Goal: Task Accomplishment & Management: Manage account settings

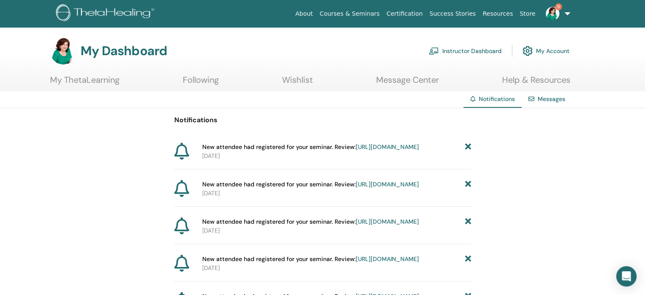
click at [468, 146] on icon at bounding box center [468, 147] width 6 height 9
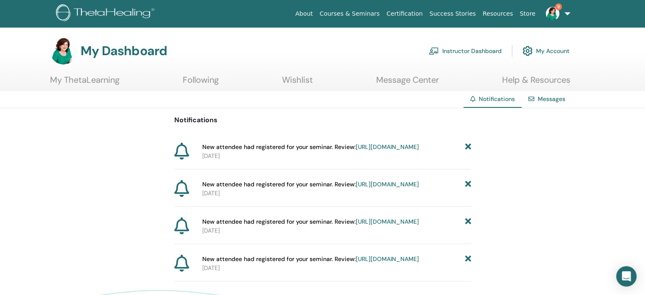
click at [468, 146] on icon at bounding box center [468, 147] width 6 height 9
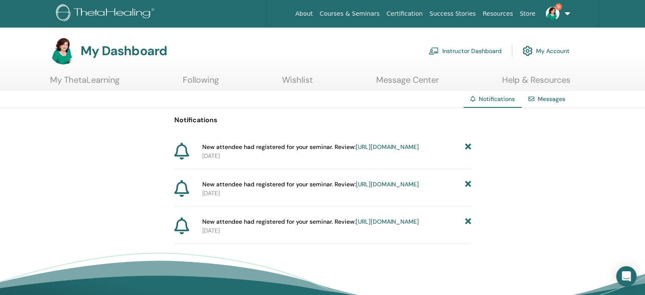
click at [468, 146] on icon at bounding box center [468, 147] width 6 height 9
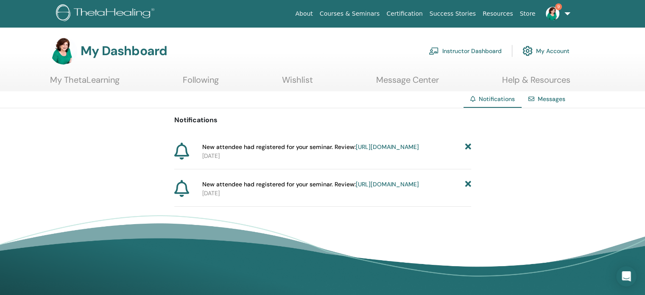
click at [468, 146] on icon at bounding box center [468, 147] width 6 height 9
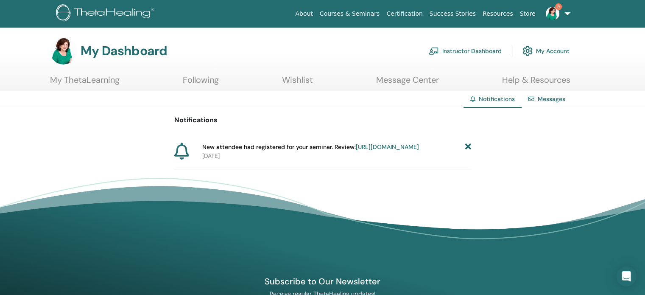
click at [468, 146] on icon at bounding box center [468, 147] width 6 height 9
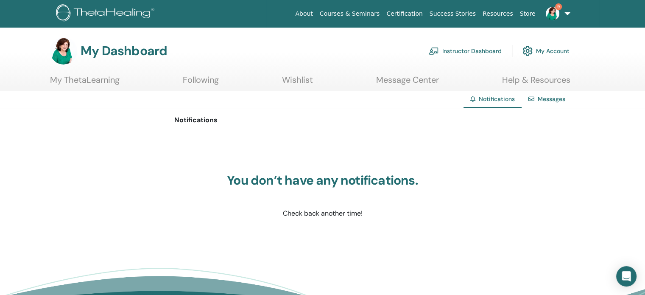
click at [476, 50] on link "Instructor Dashboard" at bounding box center [465, 51] width 73 height 19
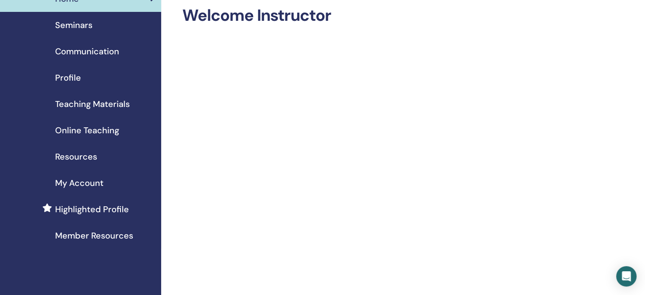
scroll to position [40, 0]
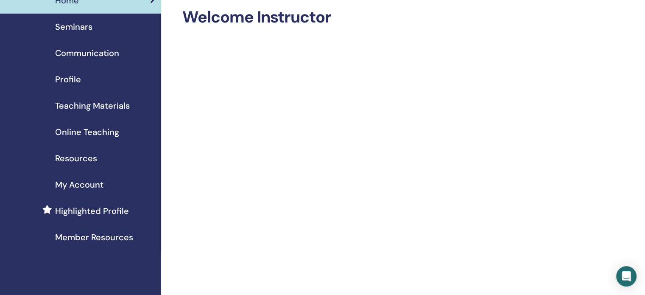
click at [77, 26] on span "Seminars" at bounding box center [73, 26] width 37 height 13
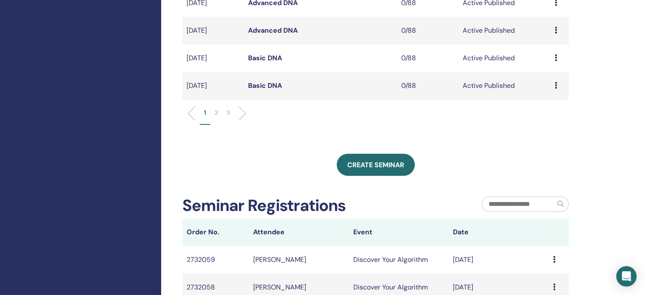
scroll to position [361, 0]
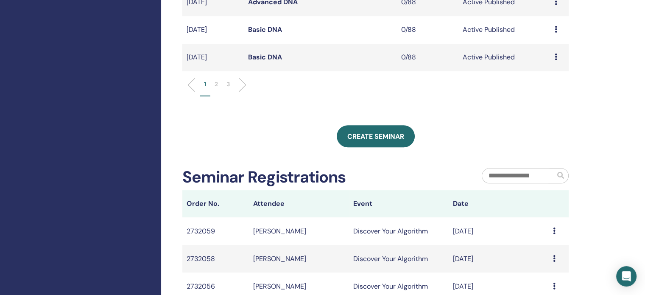
click at [217, 85] on p "2" at bounding box center [216, 84] width 3 height 9
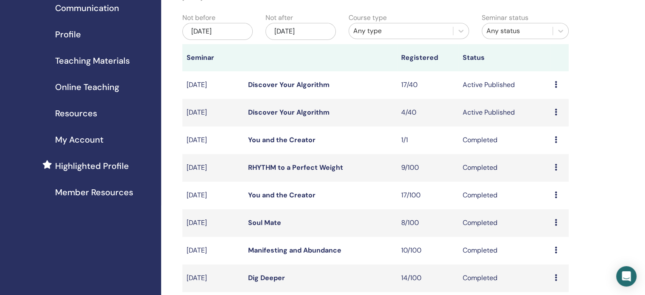
scroll to position [92, 0]
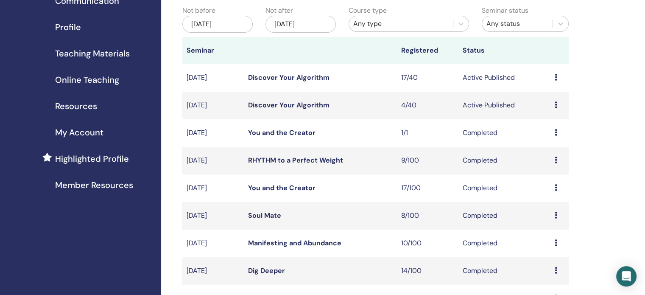
click at [556, 104] on icon at bounding box center [556, 104] width 3 height 7
click at [549, 136] on link "Attendees" at bounding box center [550, 136] width 32 height 9
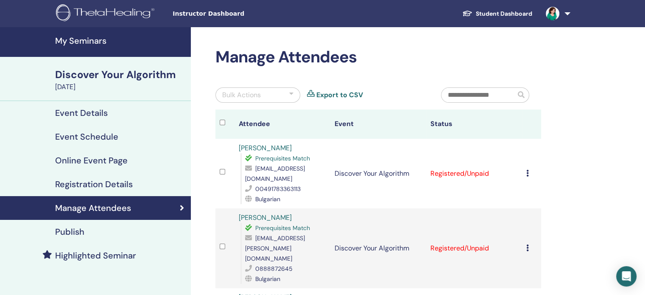
click at [292, 94] on div at bounding box center [291, 95] width 4 height 10
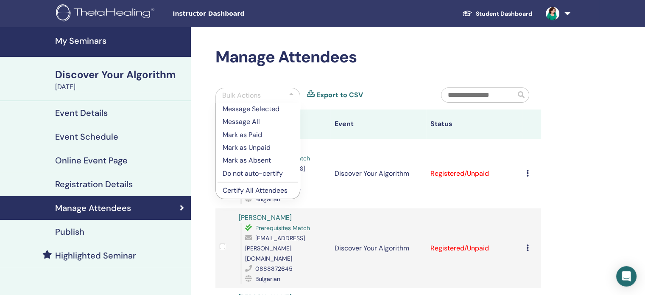
click at [253, 189] on p "Certify All Attendees" at bounding box center [258, 190] width 70 height 10
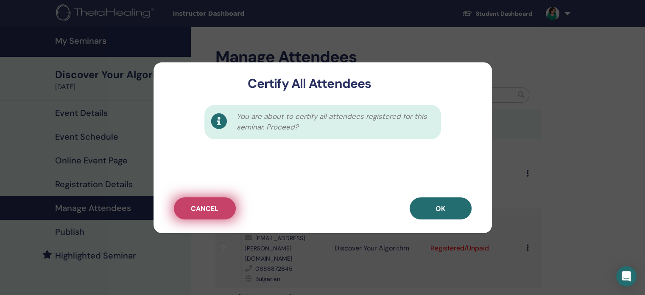
click at [205, 204] on span "Cancel" at bounding box center [205, 208] width 28 height 9
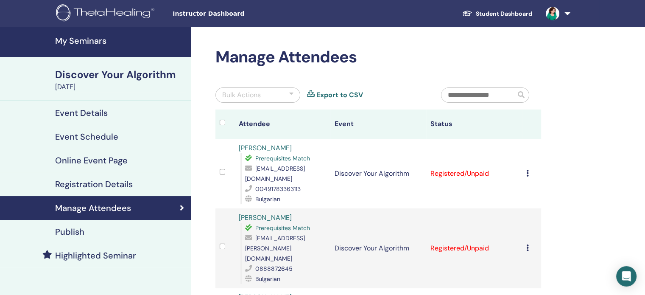
click at [292, 95] on div at bounding box center [291, 95] width 4 height 10
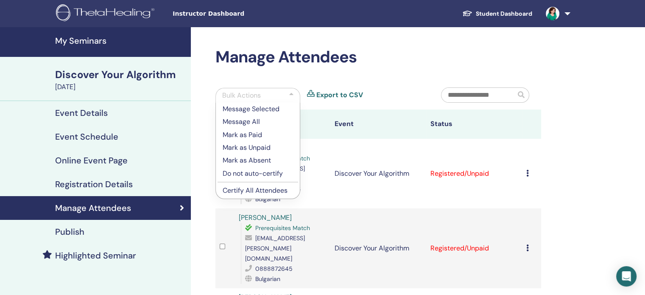
click at [253, 192] on p "Certify All Attendees" at bounding box center [258, 190] width 70 height 10
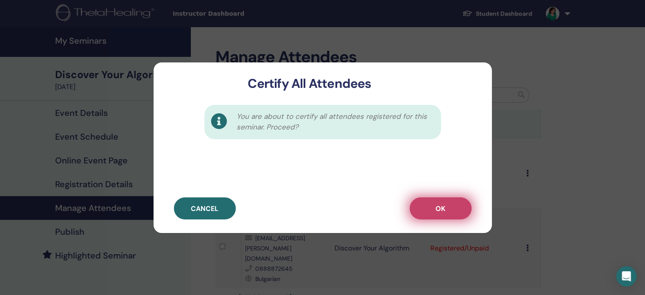
click at [443, 217] on button "OK" at bounding box center [441, 208] width 62 height 22
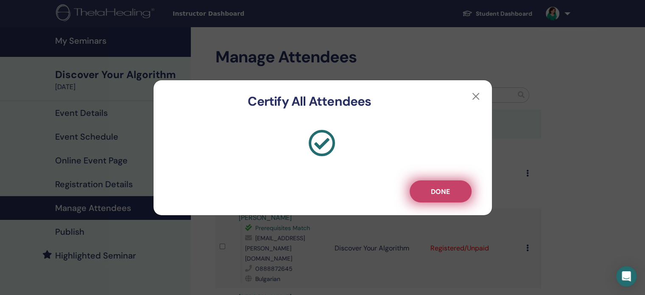
click at [434, 193] on span "Done" at bounding box center [440, 191] width 19 height 9
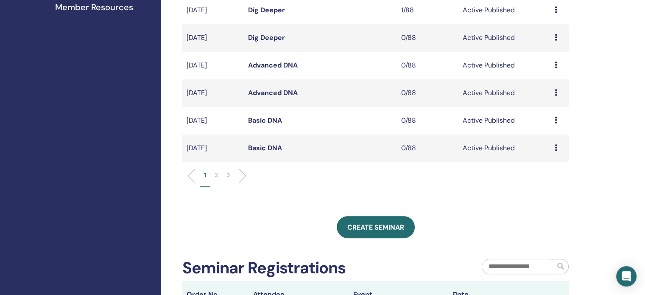
scroll to position [288, 0]
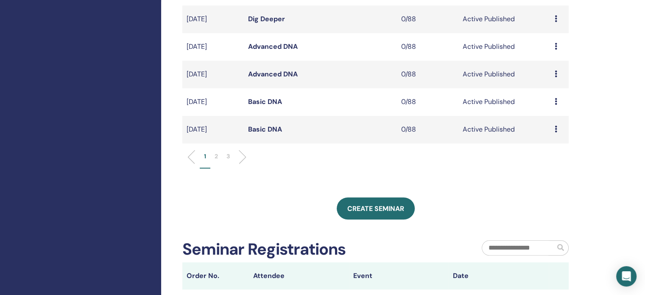
click at [216, 155] on p "2" at bounding box center [216, 156] width 3 height 9
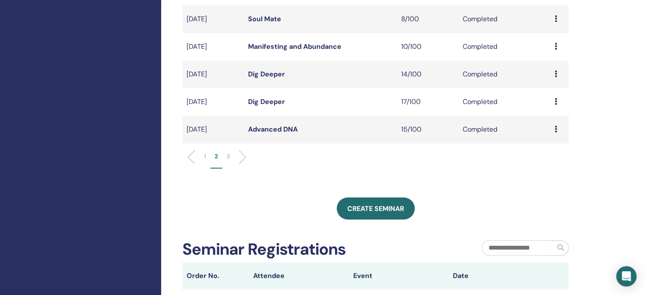
scroll to position [97, 0]
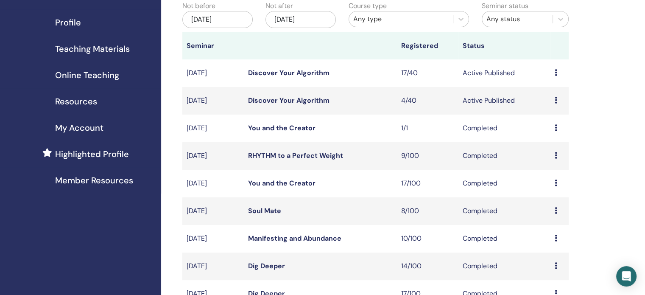
click at [555, 73] on icon at bounding box center [556, 72] width 3 height 7
click at [547, 103] on link "Attendees" at bounding box center [549, 105] width 32 height 9
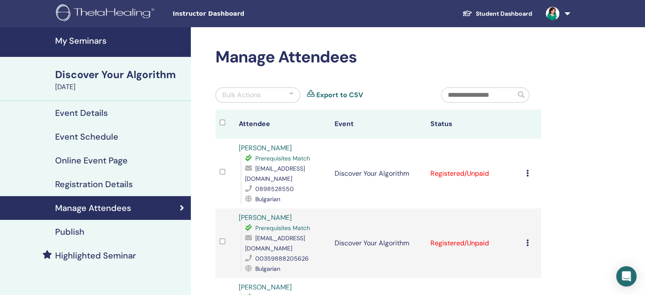
click at [291, 93] on div at bounding box center [291, 95] width 4 height 10
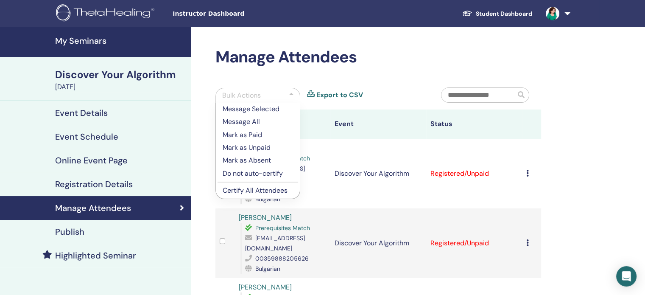
click at [264, 190] on p "Certify All Attendees" at bounding box center [258, 190] width 70 height 10
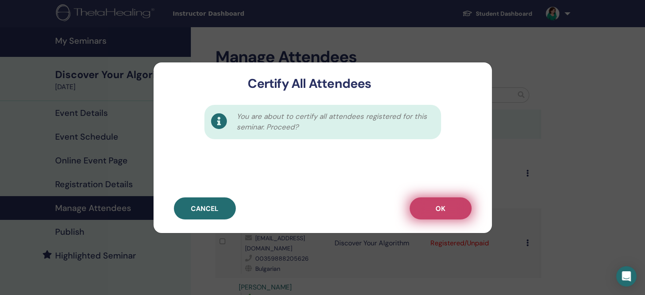
click at [449, 206] on button "OK" at bounding box center [441, 208] width 62 height 22
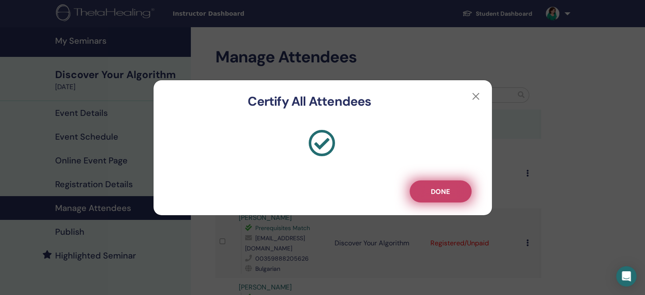
click at [441, 191] on span "Done" at bounding box center [440, 191] width 19 height 9
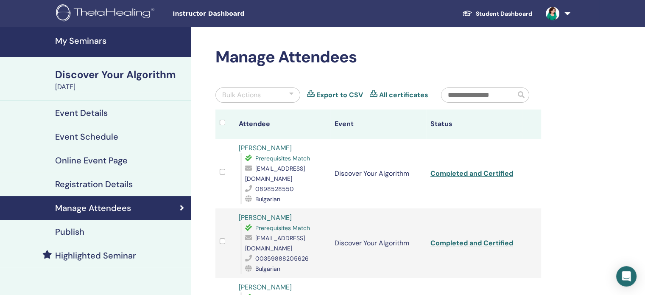
click at [93, 39] on h4 "My Seminars" at bounding box center [120, 41] width 131 height 10
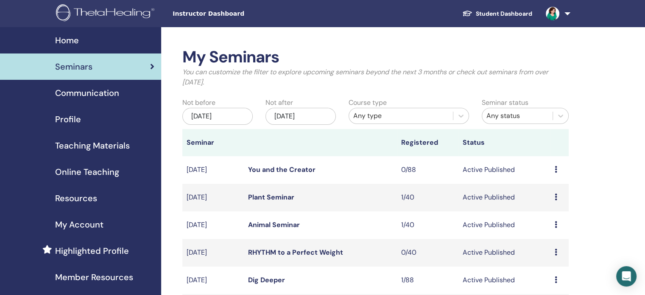
click at [553, 196] on td "Preview Edit Attendees Cancel" at bounding box center [560, 198] width 18 height 28
click at [555, 196] on icon at bounding box center [556, 196] width 3 height 7
click at [549, 241] on p "Cancel" at bounding box center [549, 242] width 32 height 10
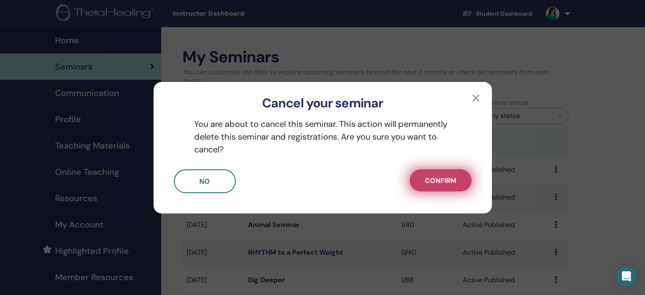
click at [441, 178] on span "Confirm" at bounding box center [440, 180] width 31 height 9
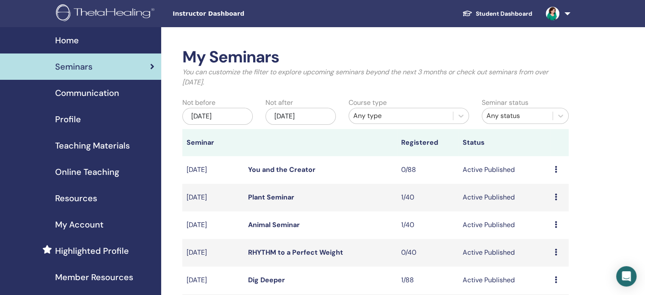
click at [553, 195] on td "Preview Edit Attendees Cancel" at bounding box center [560, 198] width 18 height 28
click at [555, 196] on icon at bounding box center [556, 196] width 3 height 7
click at [538, 216] on link "Edit" at bounding box center [539, 216] width 12 height 9
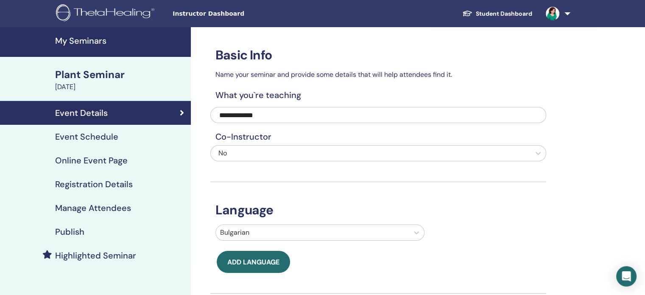
click at [79, 230] on h4 "Publish" at bounding box center [69, 232] width 29 height 10
